Goal: Task Accomplishment & Management: Manage account settings

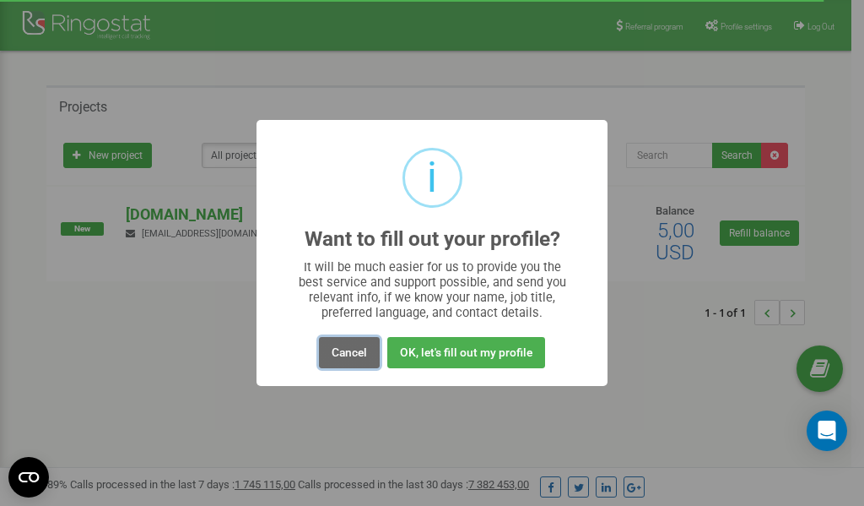
click at [350, 351] on button "Cancel" at bounding box center [349, 352] width 61 height 31
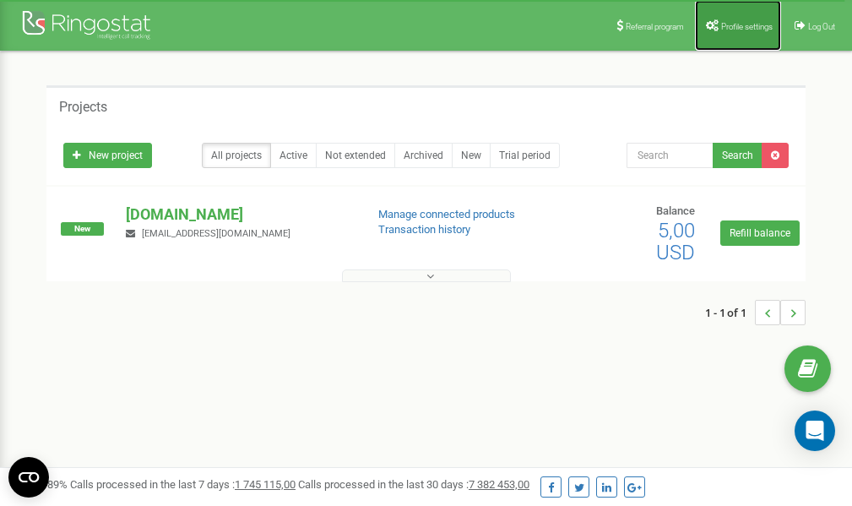
click at [736, 29] on span "Profile settings" at bounding box center [746, 26] width 51 height 9
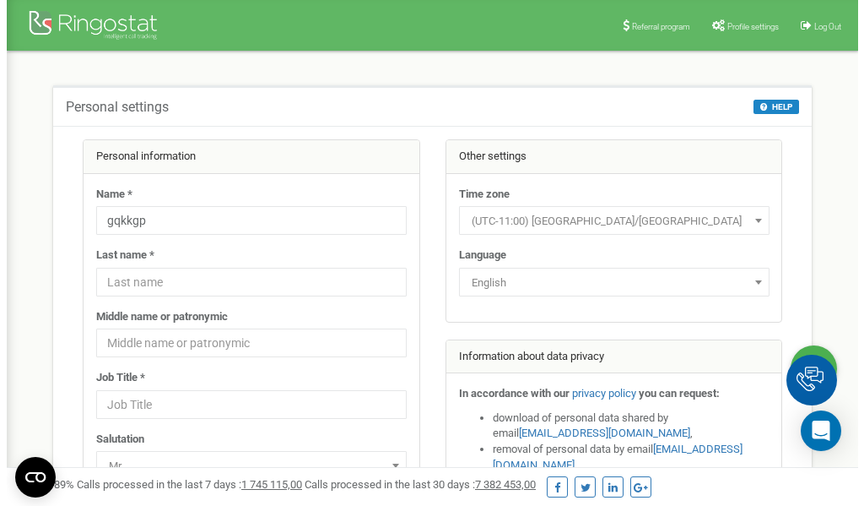
scroll to position [84, 0]
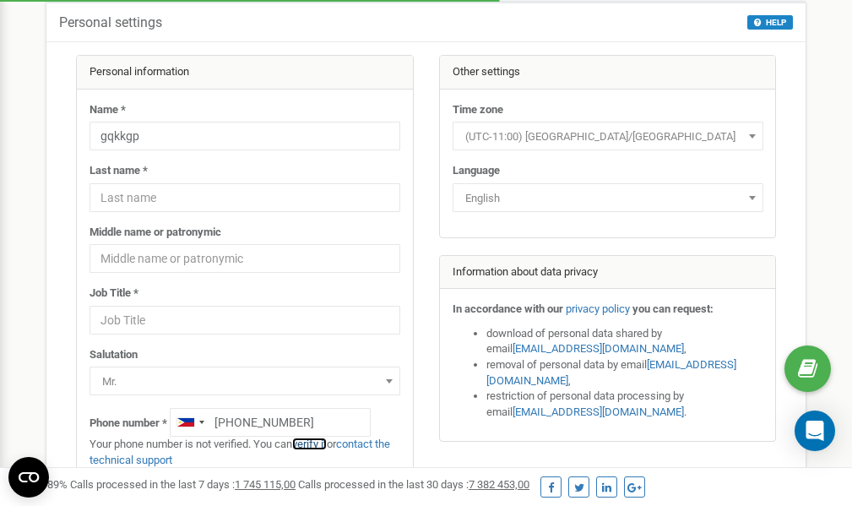
click at [321, 446] on link "verify it" at bounding box center [309, 443] width 35 height 13
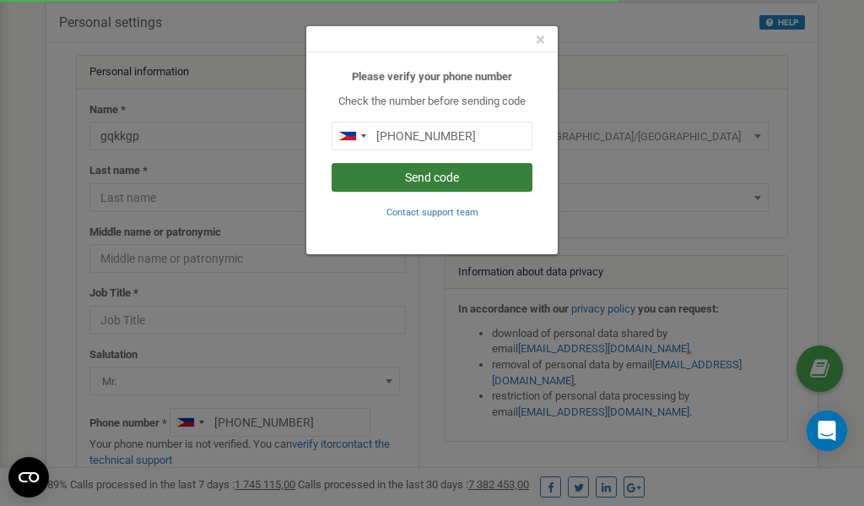
click at [435, 182] on button "Send code" at bounding box center [432, 177] width 201 height 29
